Goal: Task Accomplishment & Management: Manage account settings

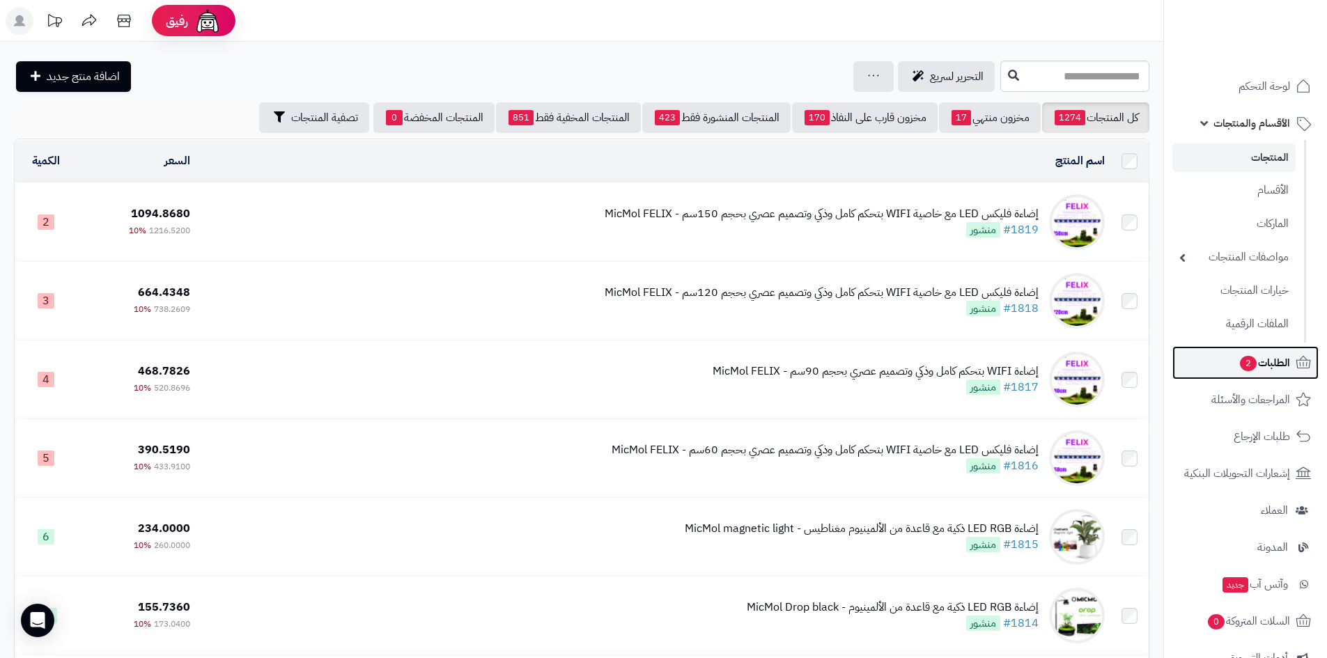
click at [1272, 366] on span "الطلبات 2" at bounding box center [1264, 363] width 52 height 20
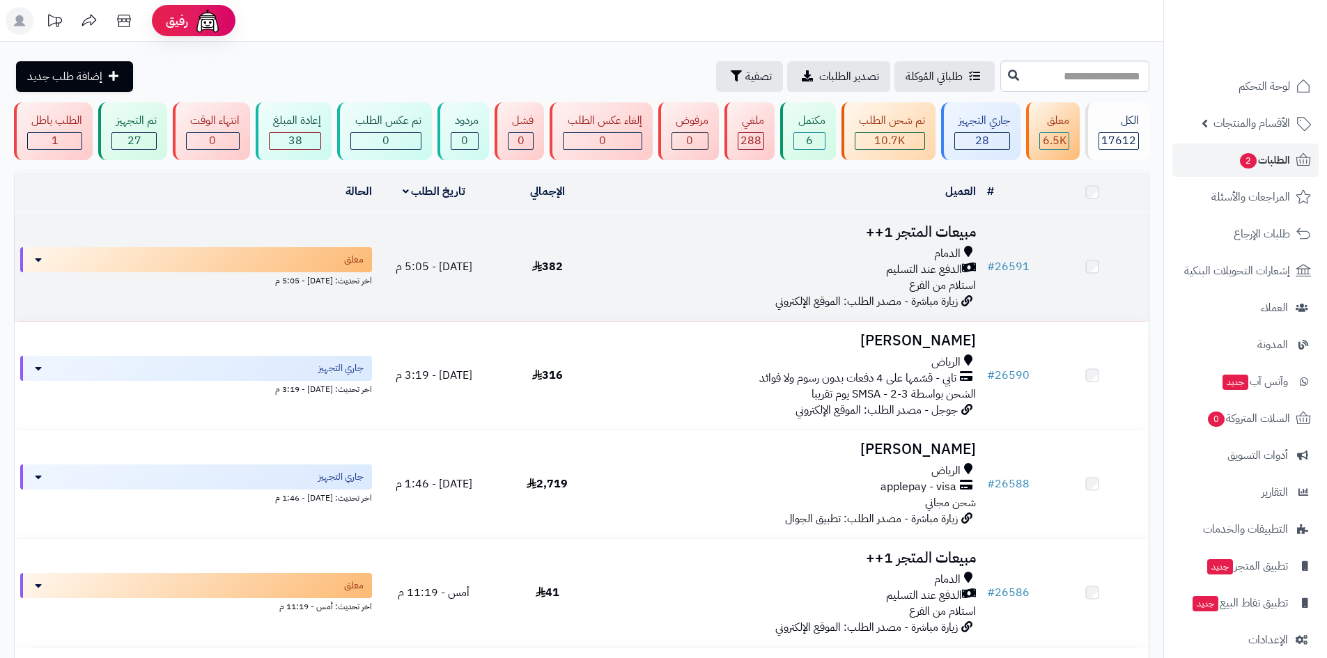
click at [554, 260] on span "382" at bounding box center [547, 266] width 31 height 17
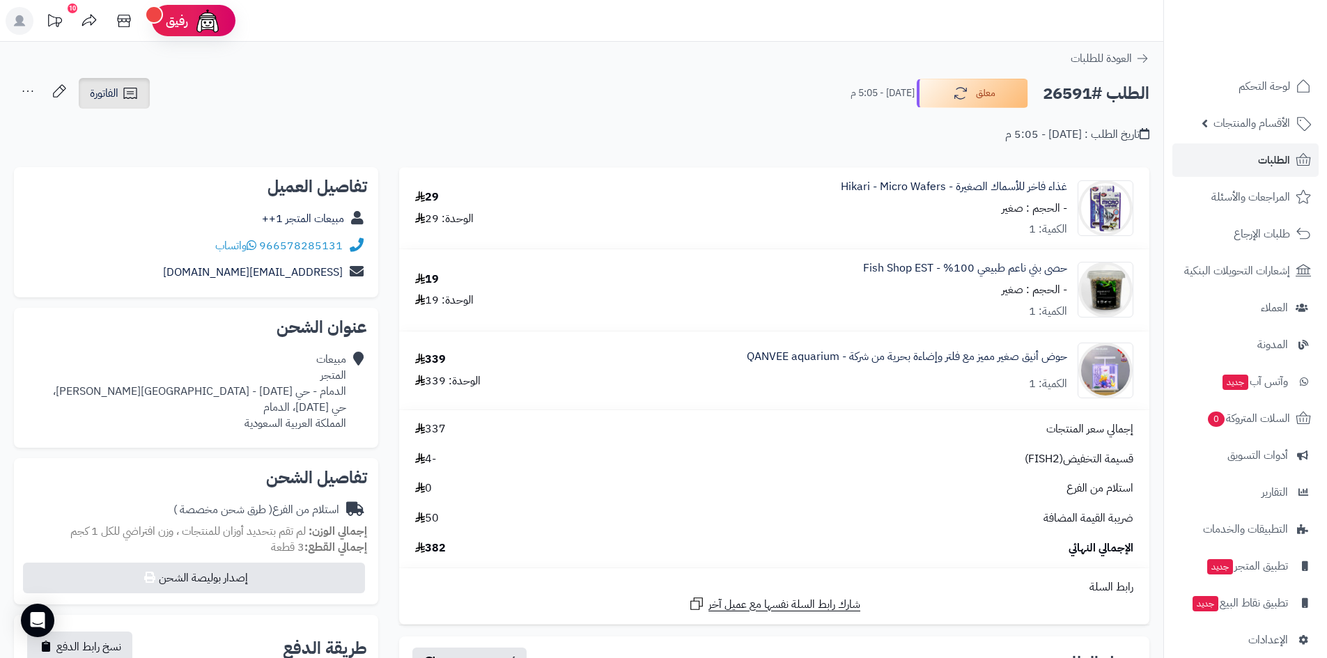
click at [130, 90] on icon at bounding box center [130, 93] width 17 height 17
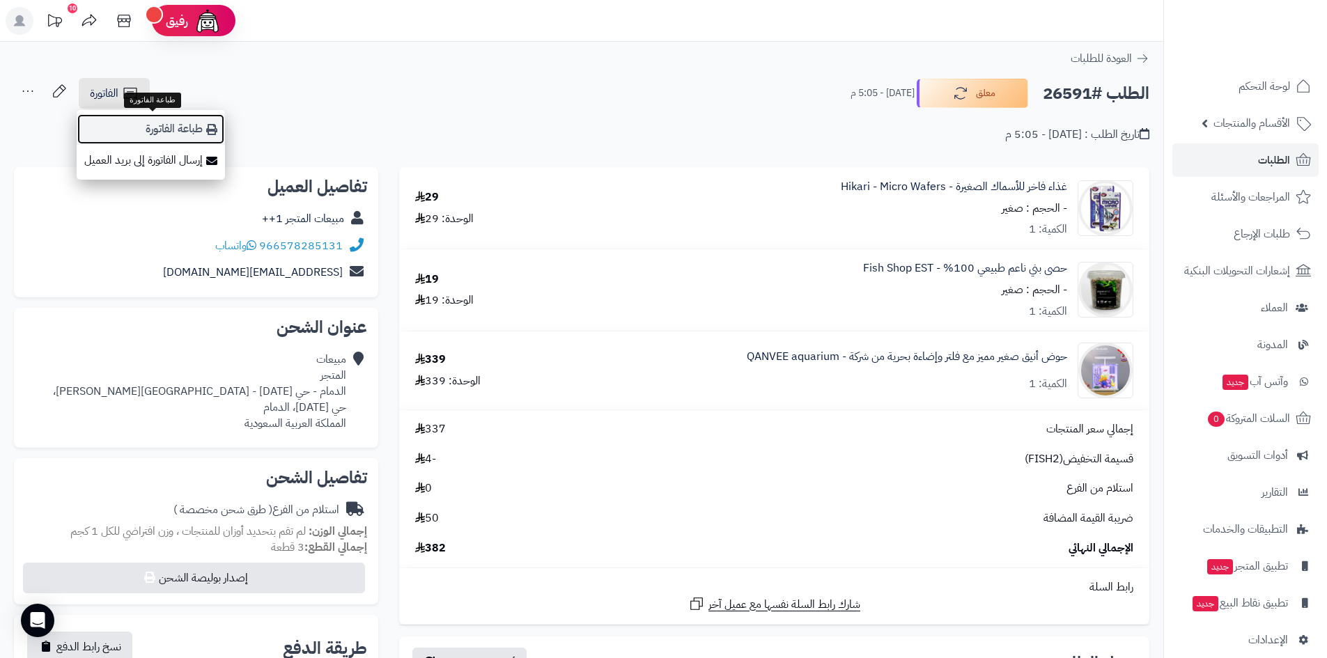
click at [187, 130] on link "طباعة الفاتورة" at bounding box center [151, 129] width 148 height 31
